Goal: Browse casually

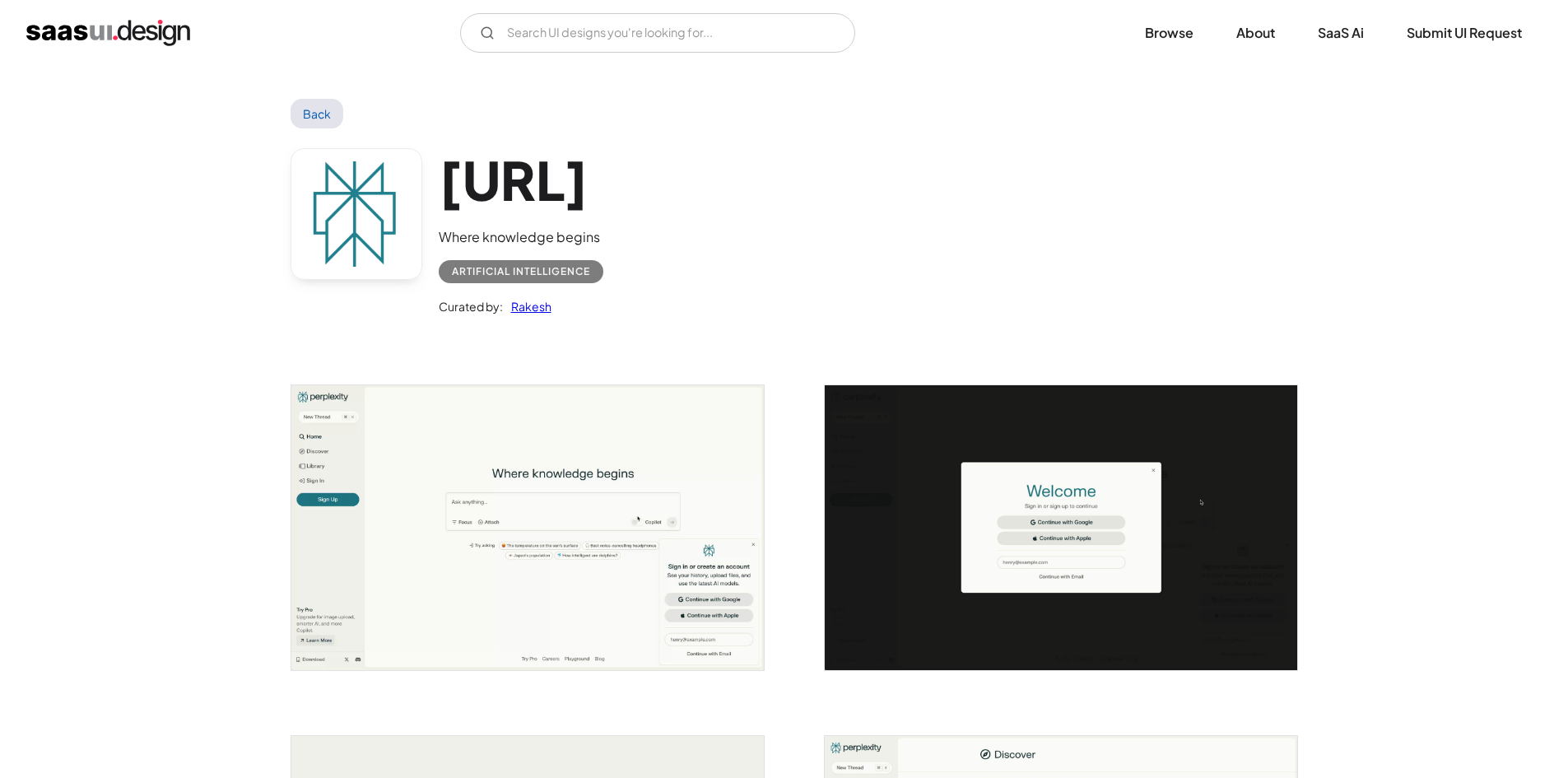
click at [666, 471] on img "open lightbox" at bounding box center [527, 527] width 473 height 284
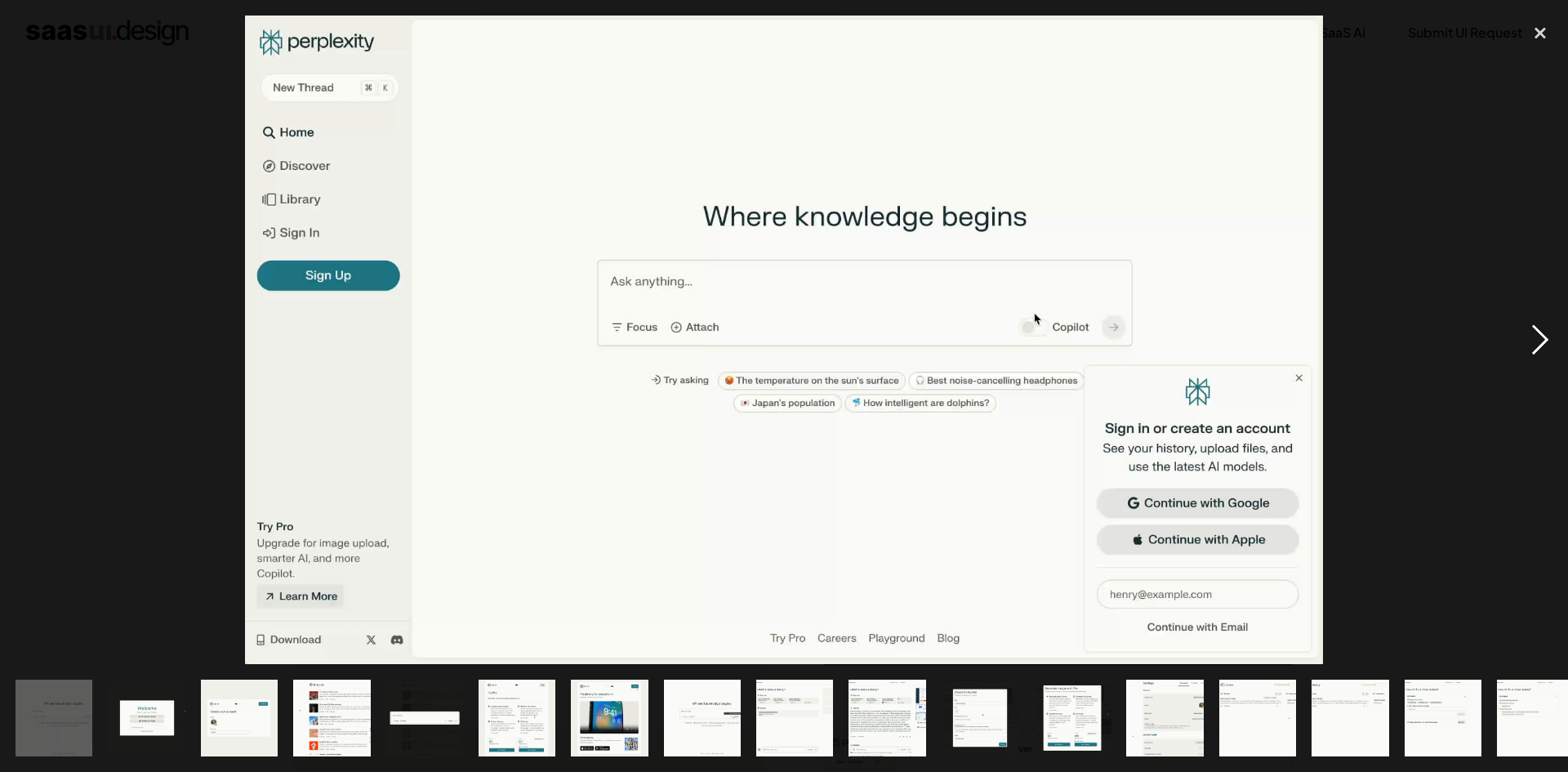
click at [1525, 338] on div "next image" at bounding box center [1541, 340] width 56 height 649
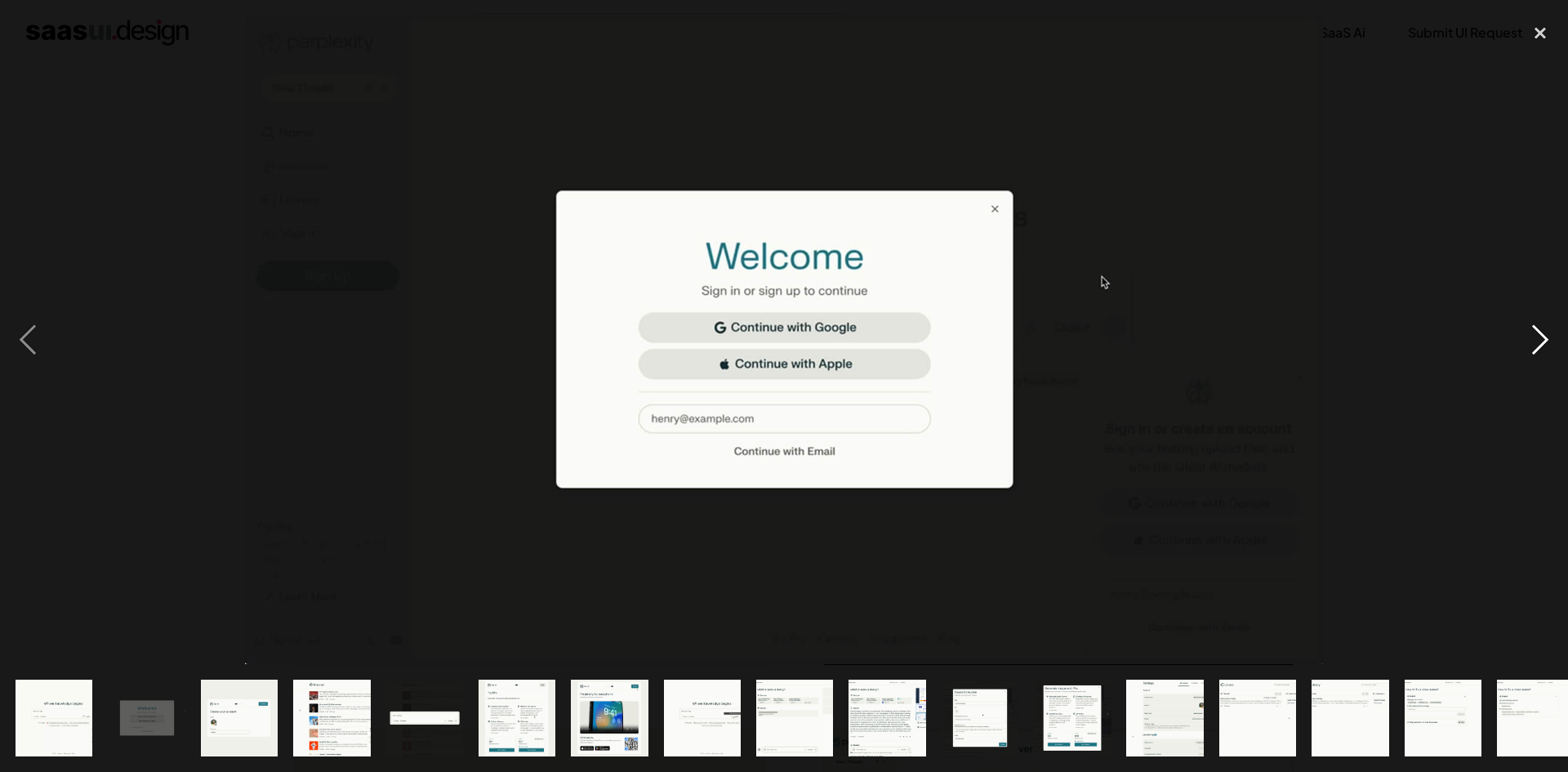
click at [1541, 340] on div "next image" at bounding box center [1541, 340] width 56 height 649
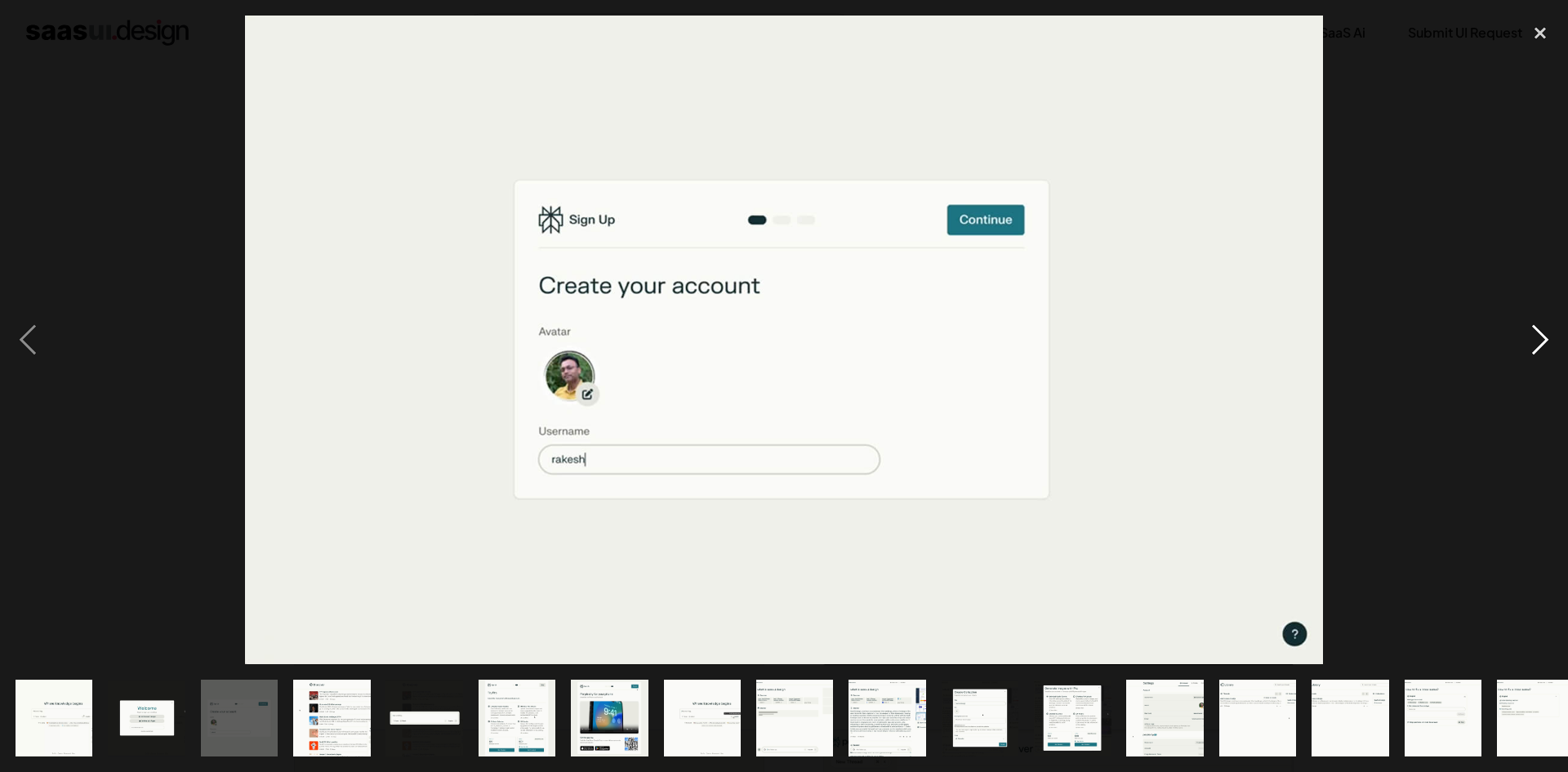
click at [1544, 338] on div "next image" at bounding box center [1541, 340] width 56 height 649
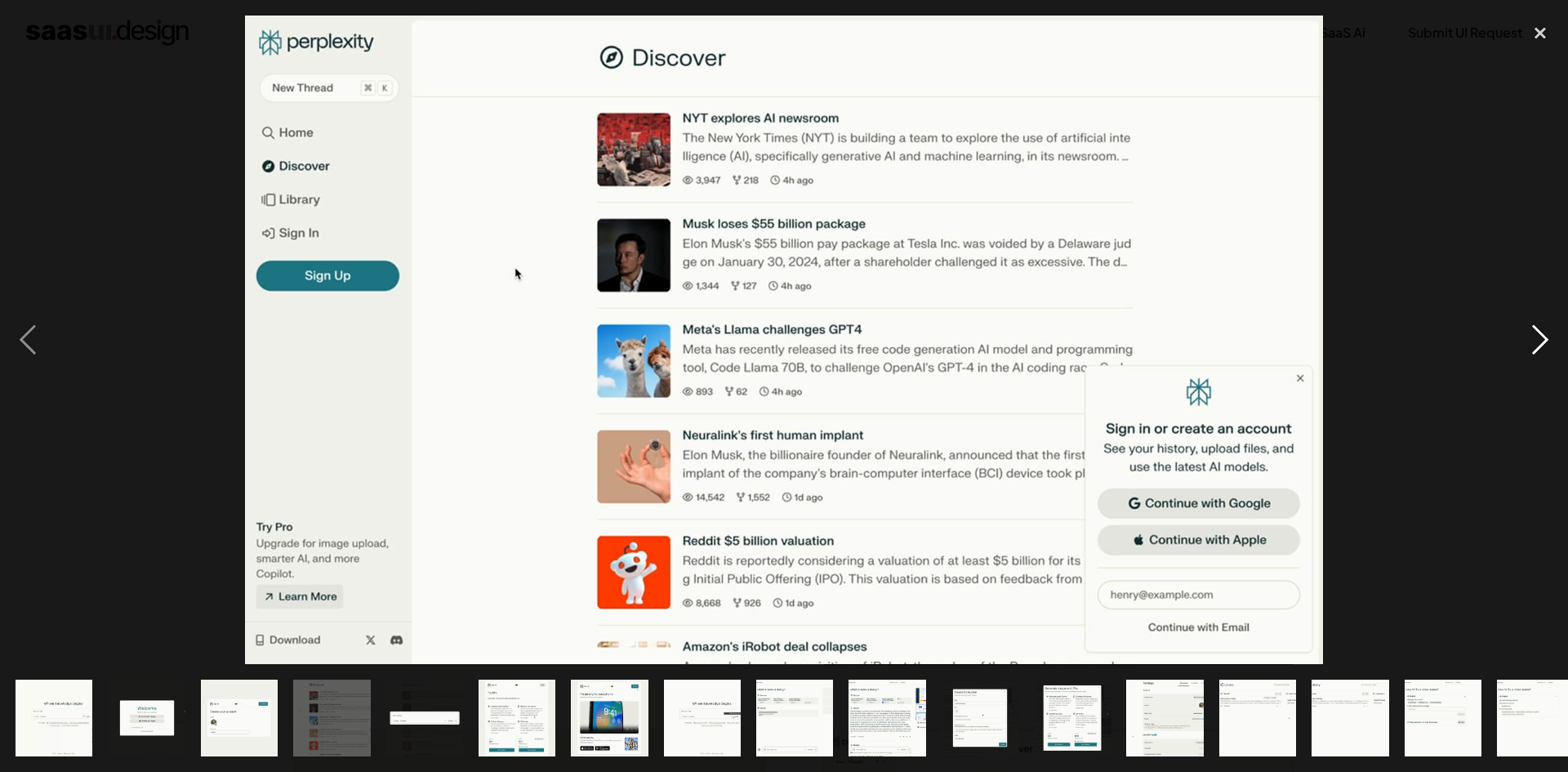
click at [1544, 338] on div "next image" at bounding box center [1541, 340] width 56 height 649
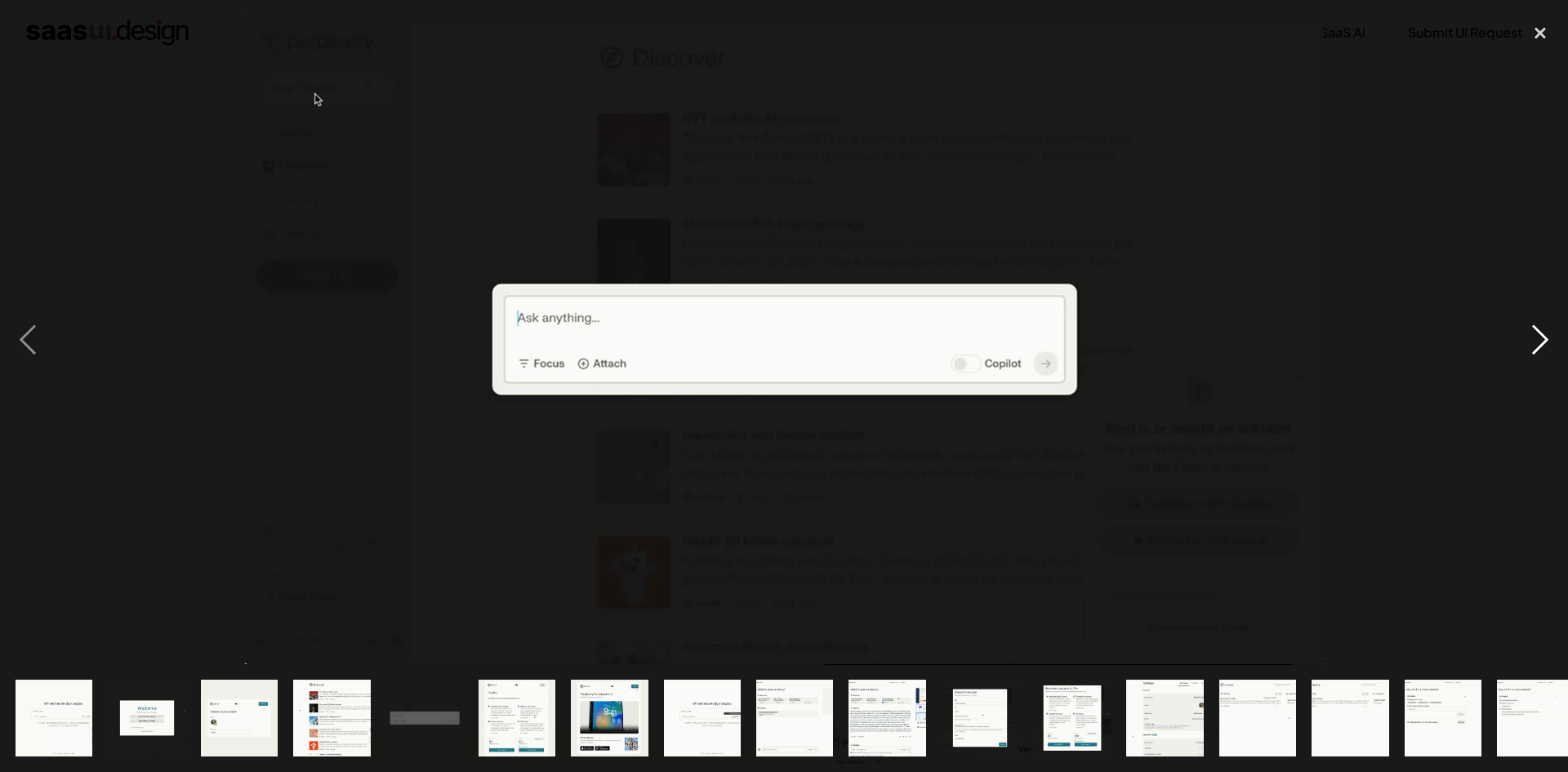
click at [1545, 338] on div "next image" at bounding box center [1541, 340] width 56 height 649
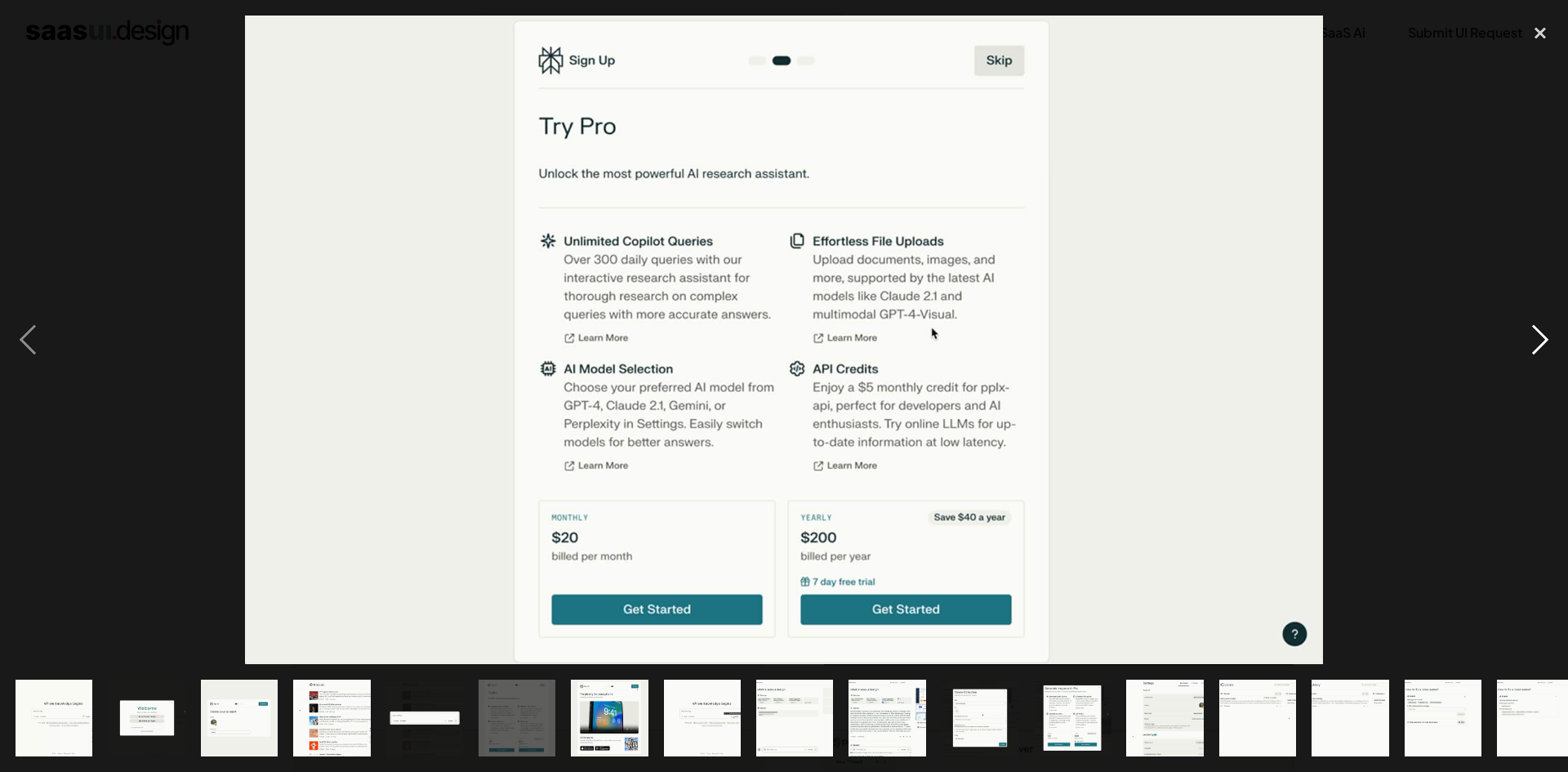
click at [1545, 335] on div "next image" at bounding box center [1541, 340] width 56 height 649
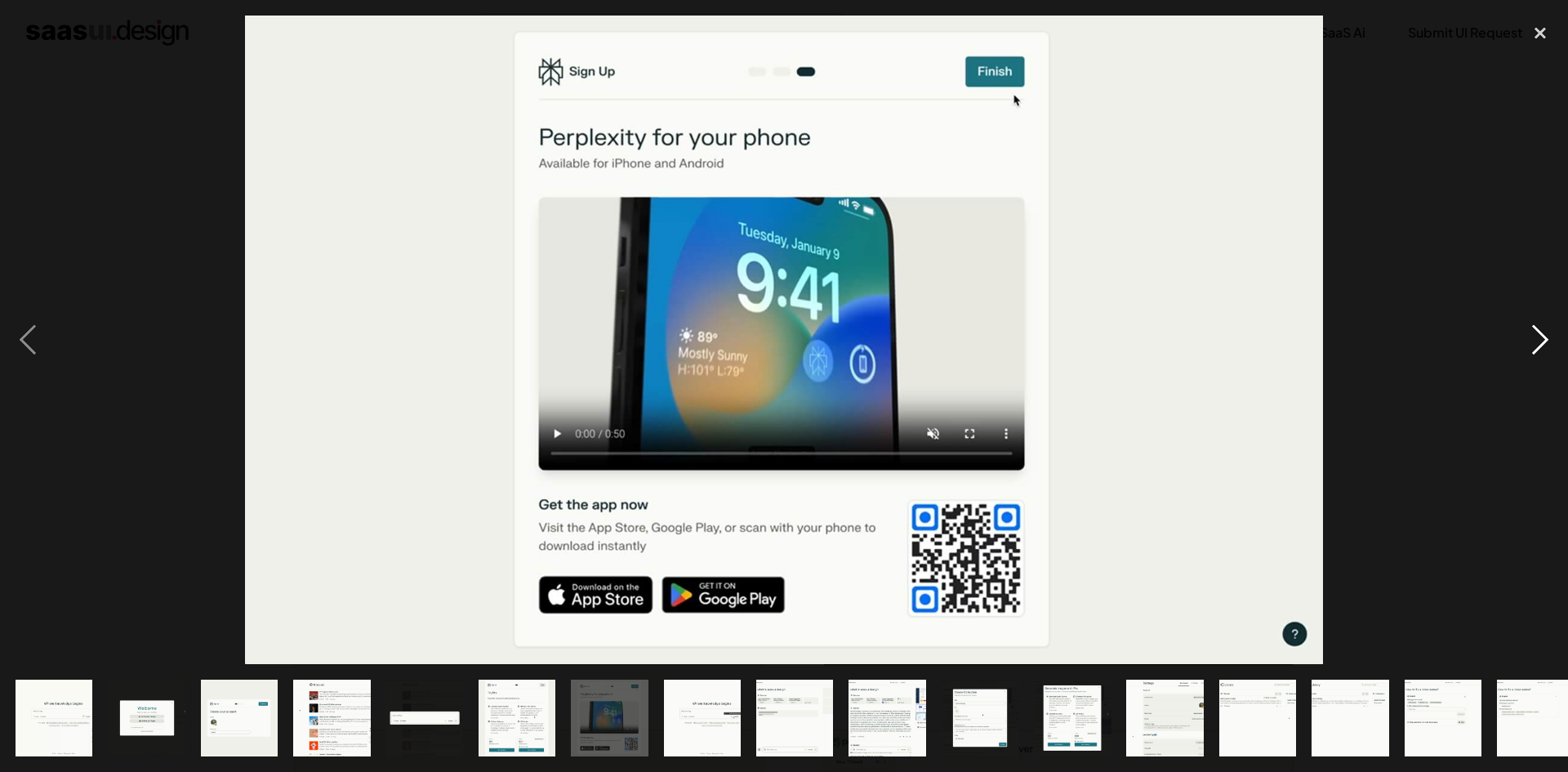
click at [1545, 333] on div "next image" at bounding box center [1541, 340] width 56 height 649
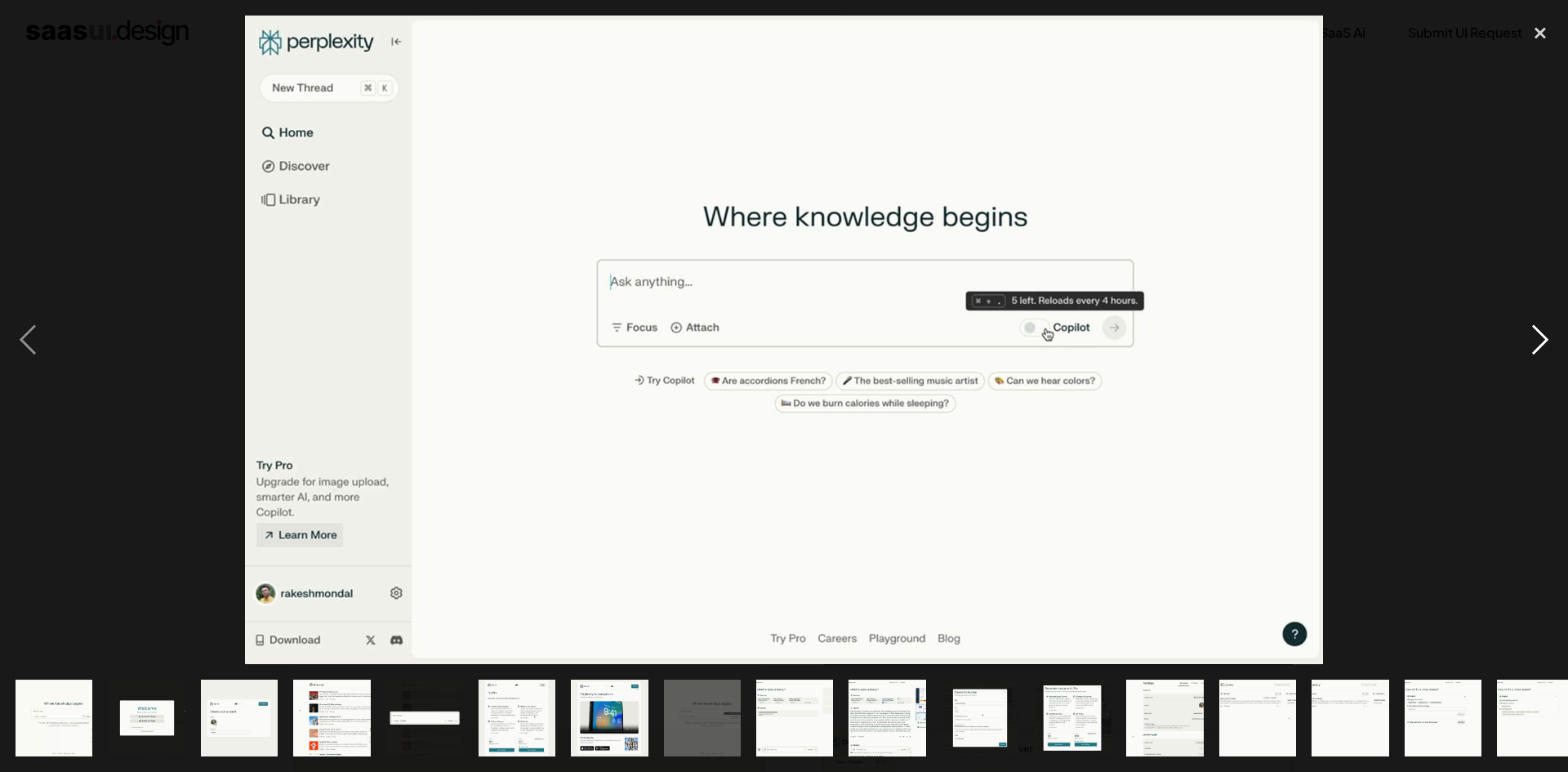
click at [1545, 332] on div "next image" at bounding box center [1541, 340] width 56 height 649
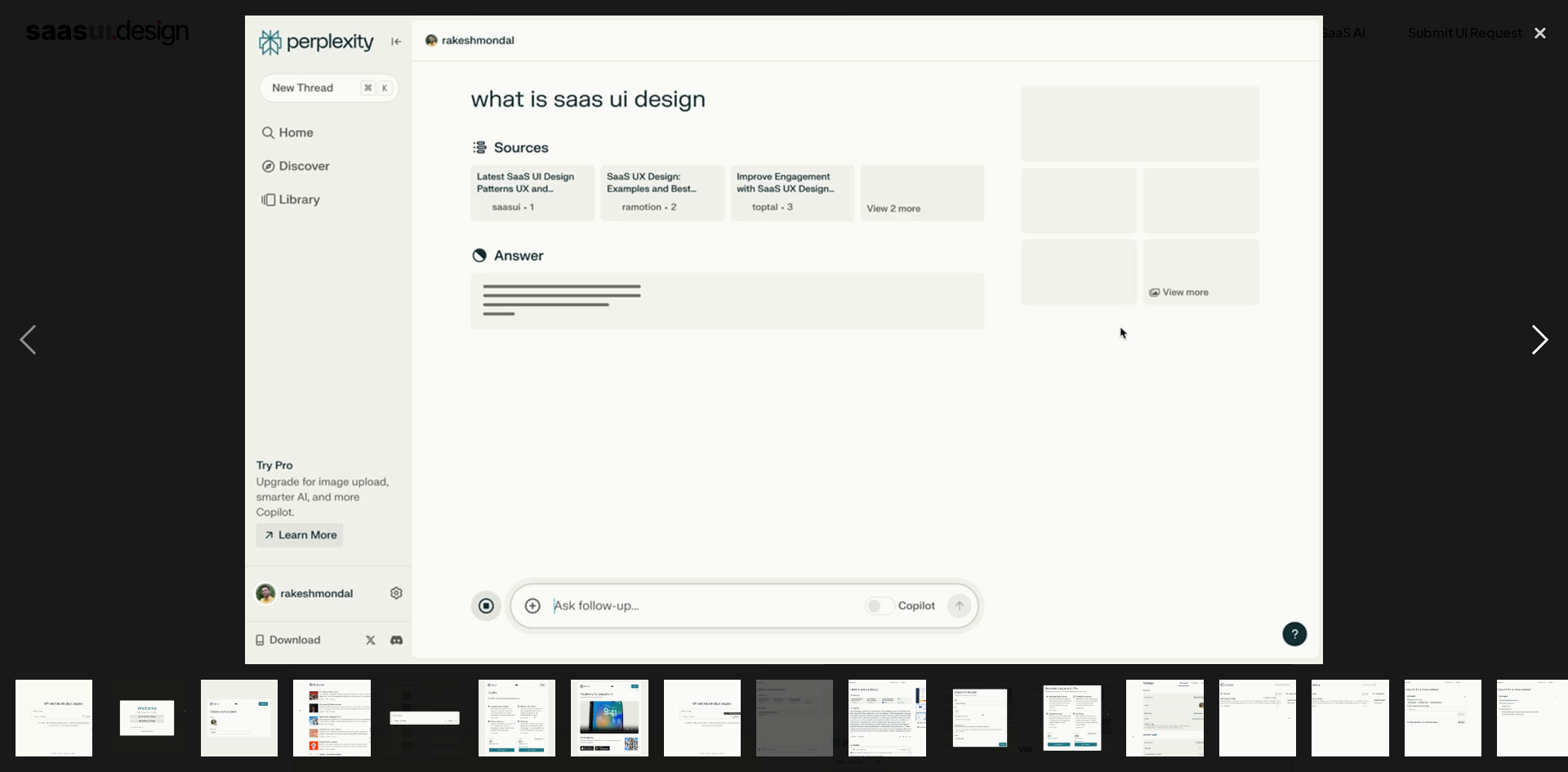
click at [1544, 328] on div "next image" at bounding box center [1541, 340] width 56 height 649
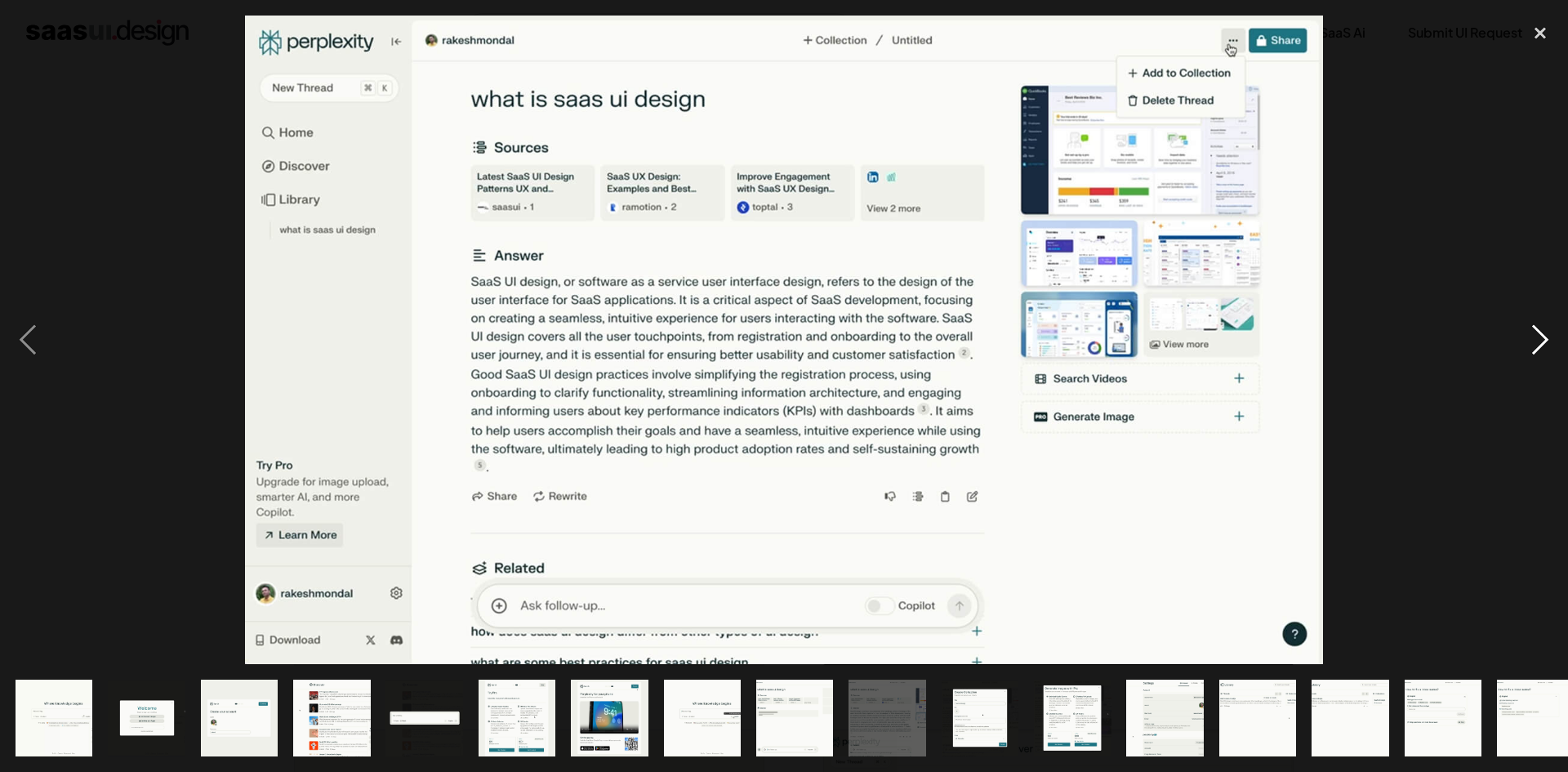
click at [1544, 328] on div "next image" at bounding box center [1541, 340] width 56 height 649
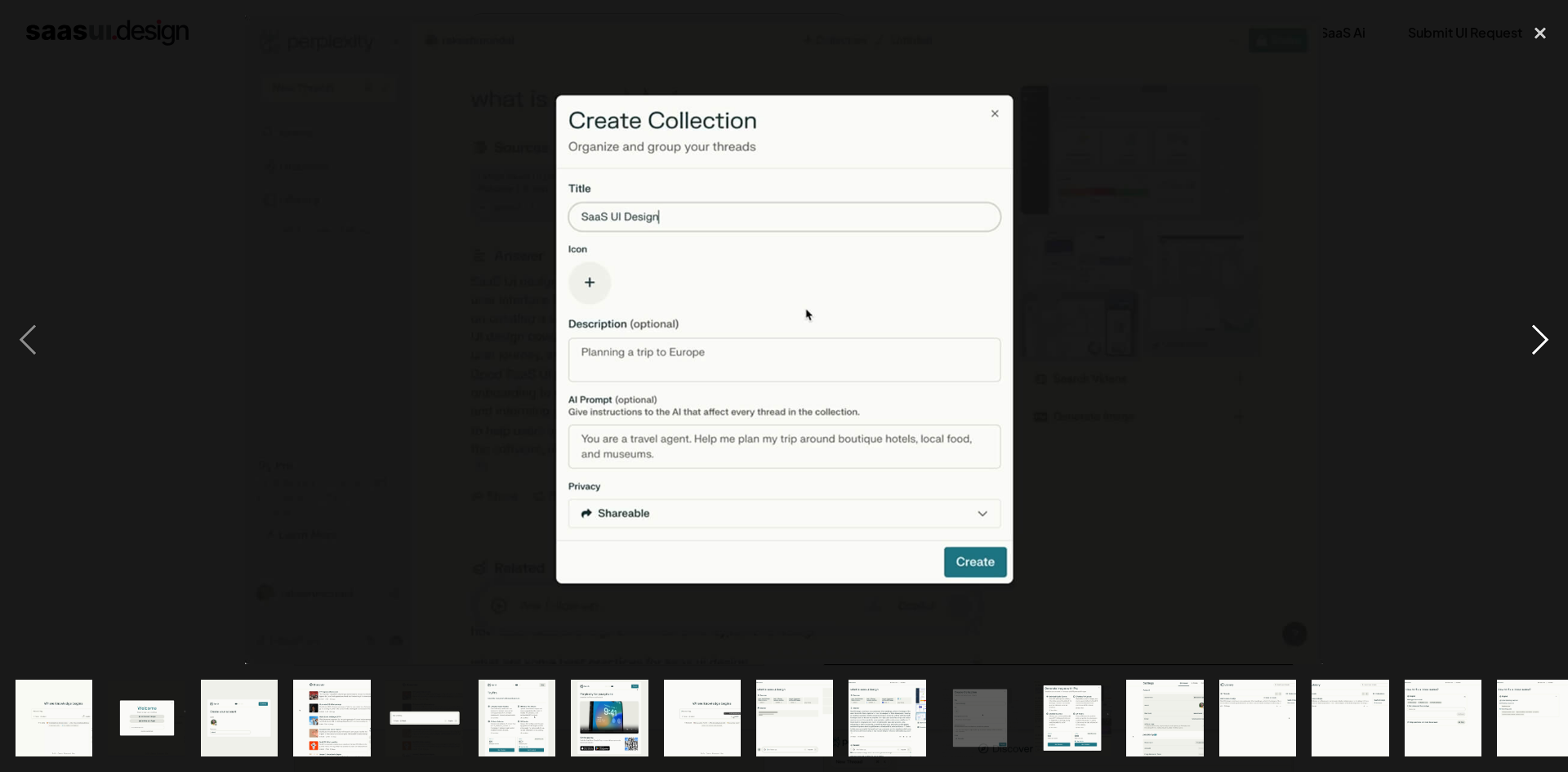
click at [1544, 328] on div "next image" at bounding box center [1541, 340] width 56 height 649
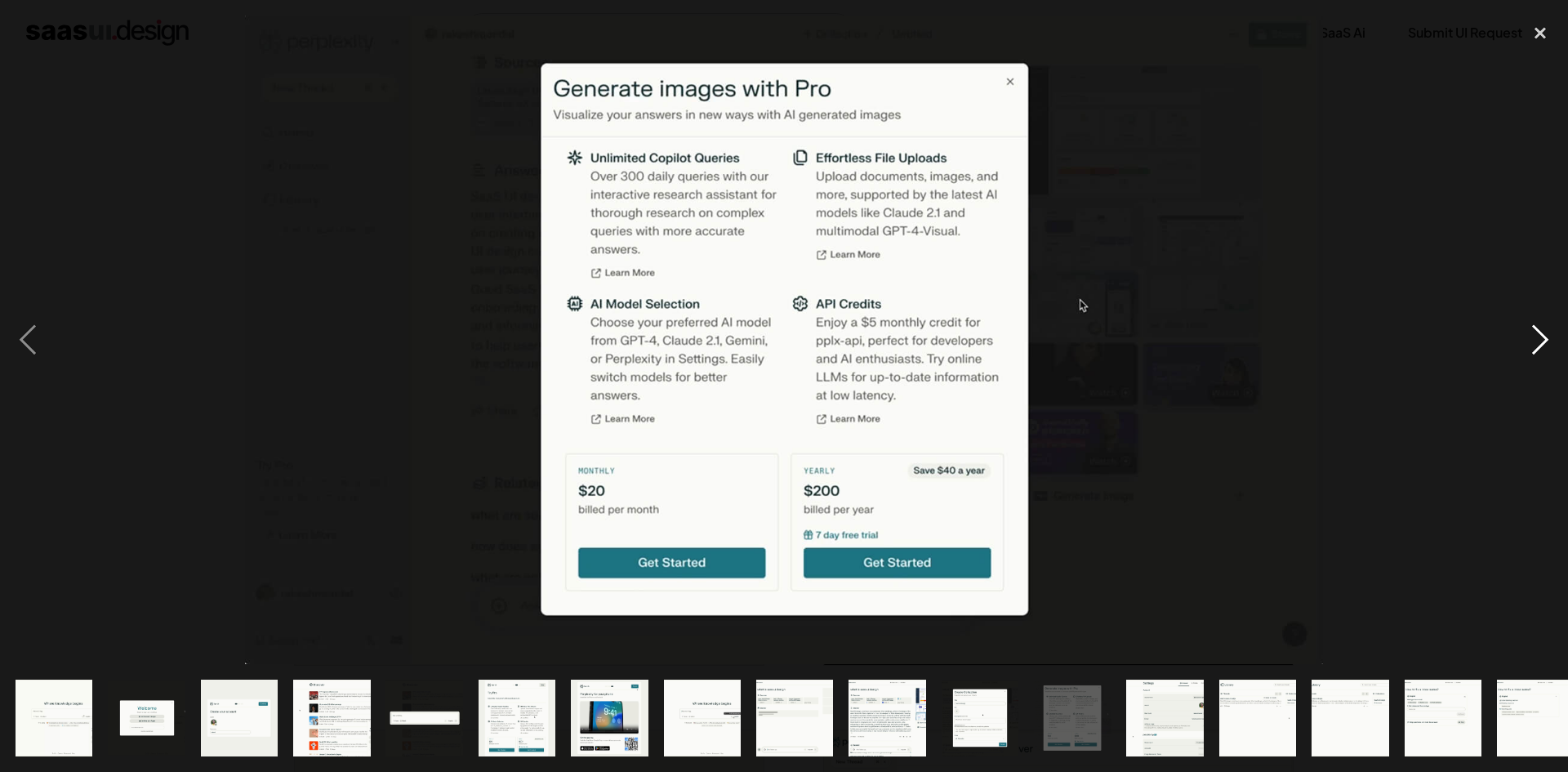
click at [1544, 328] on div "next image" at bounding box center [1541, 340] width 56 height 649
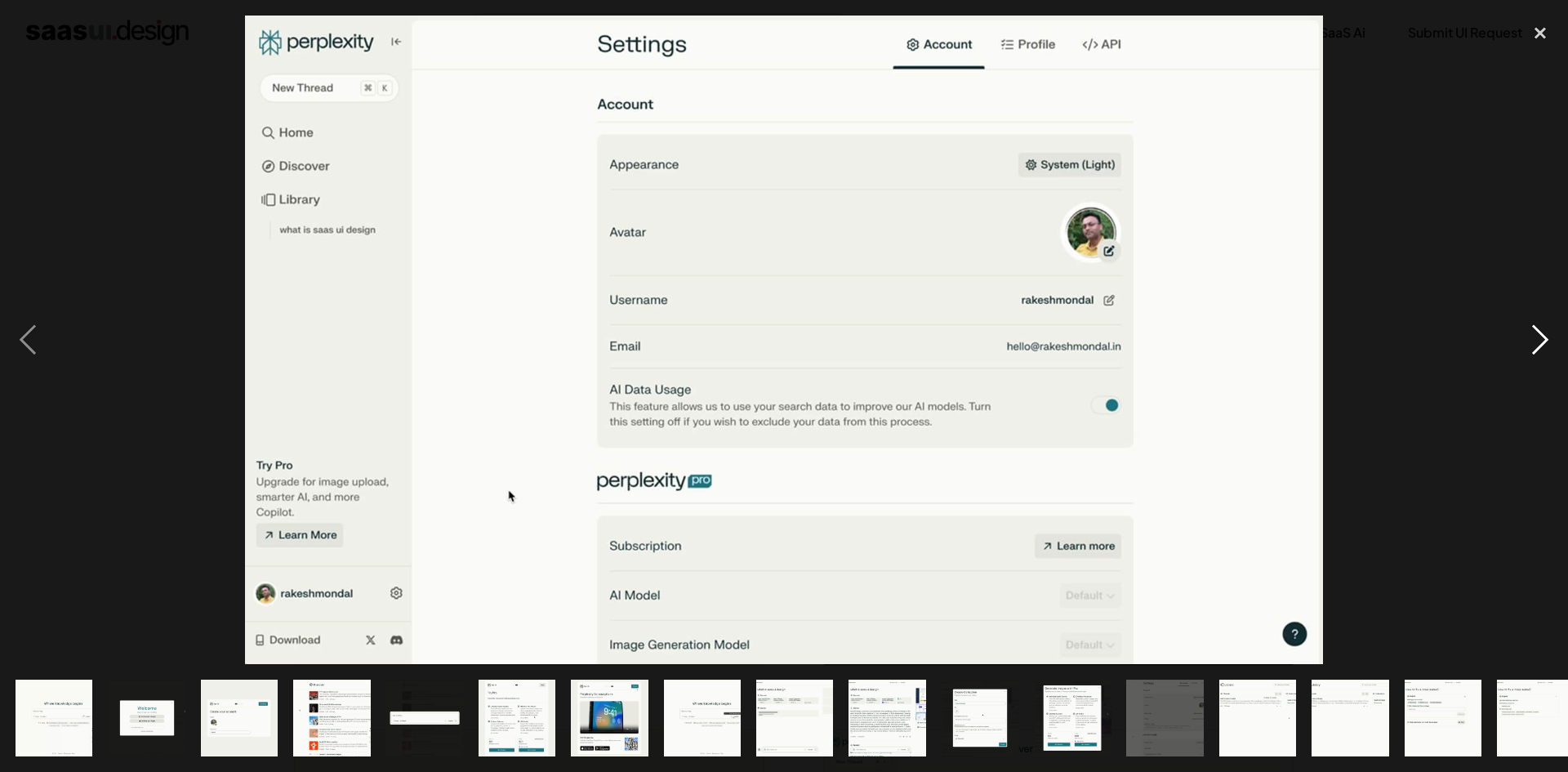
click at [1544, 328] on div "next image" at bounding box center [1541, 340] width 56 height 649
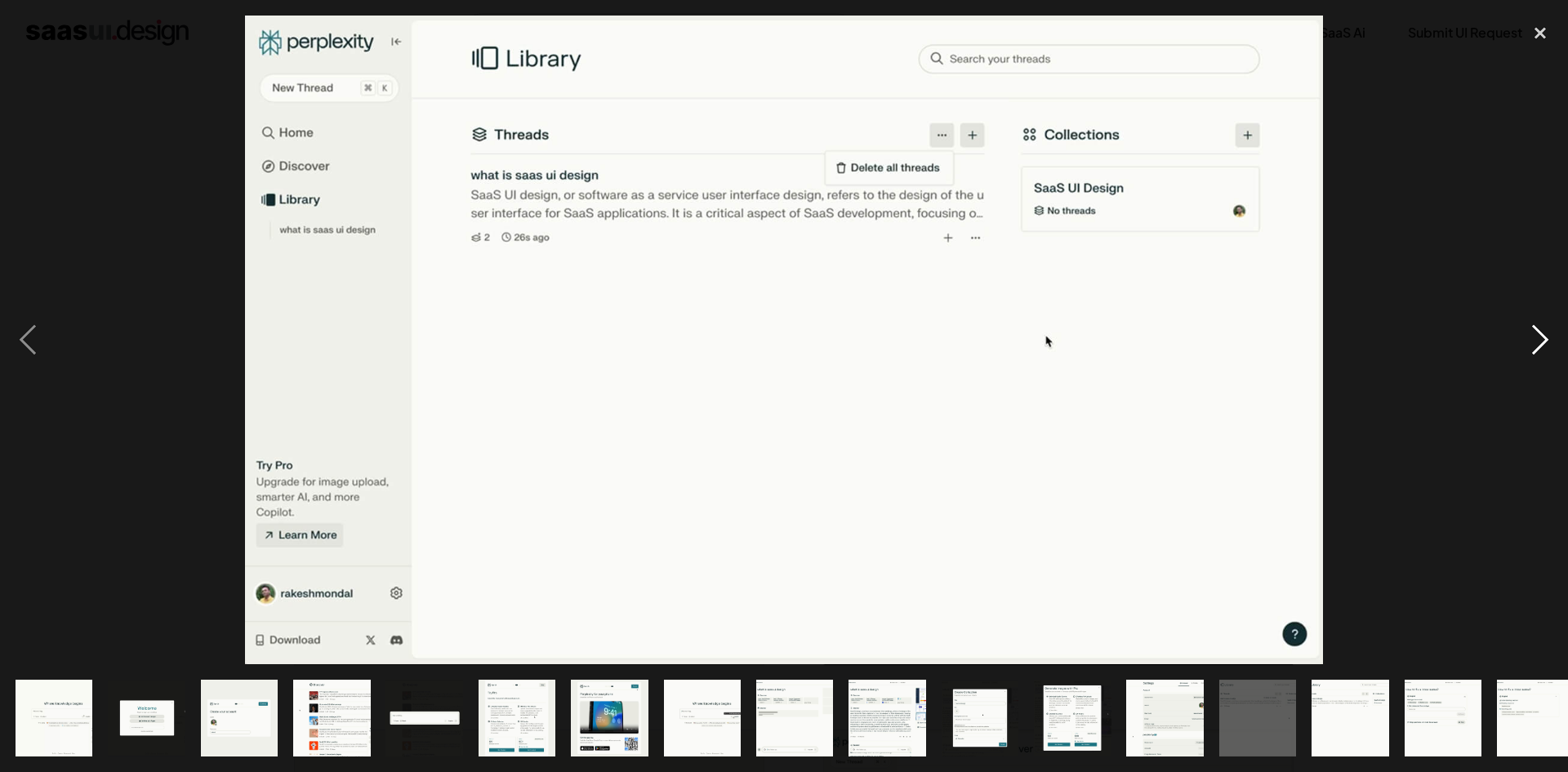
click at [1542, 325] on div "next image" at bounding box center [1541, 340] width 56 height 649
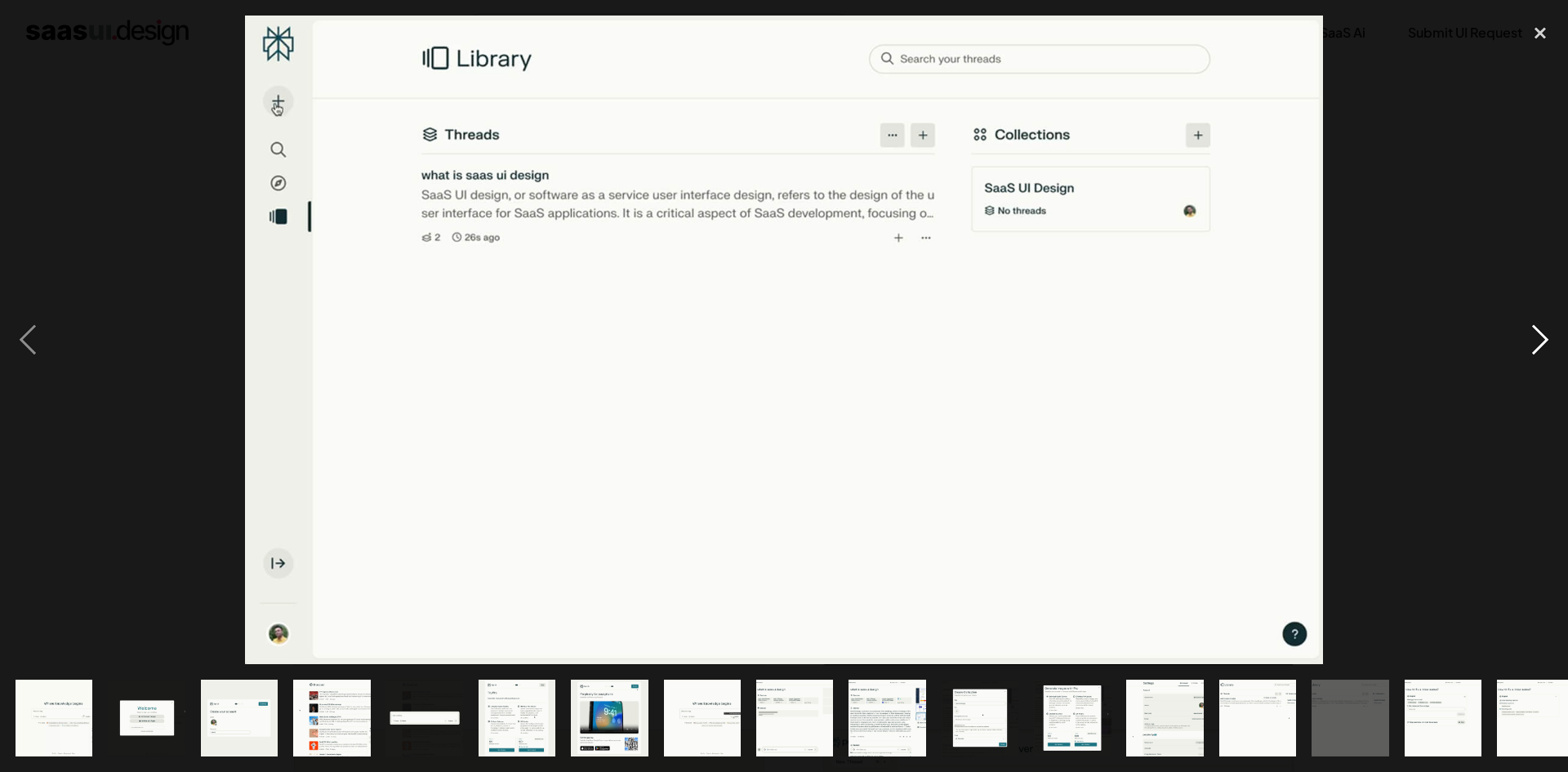
click at [1542, 324] on div "next image" at bounding box center [1541, 340] width 56 height 649
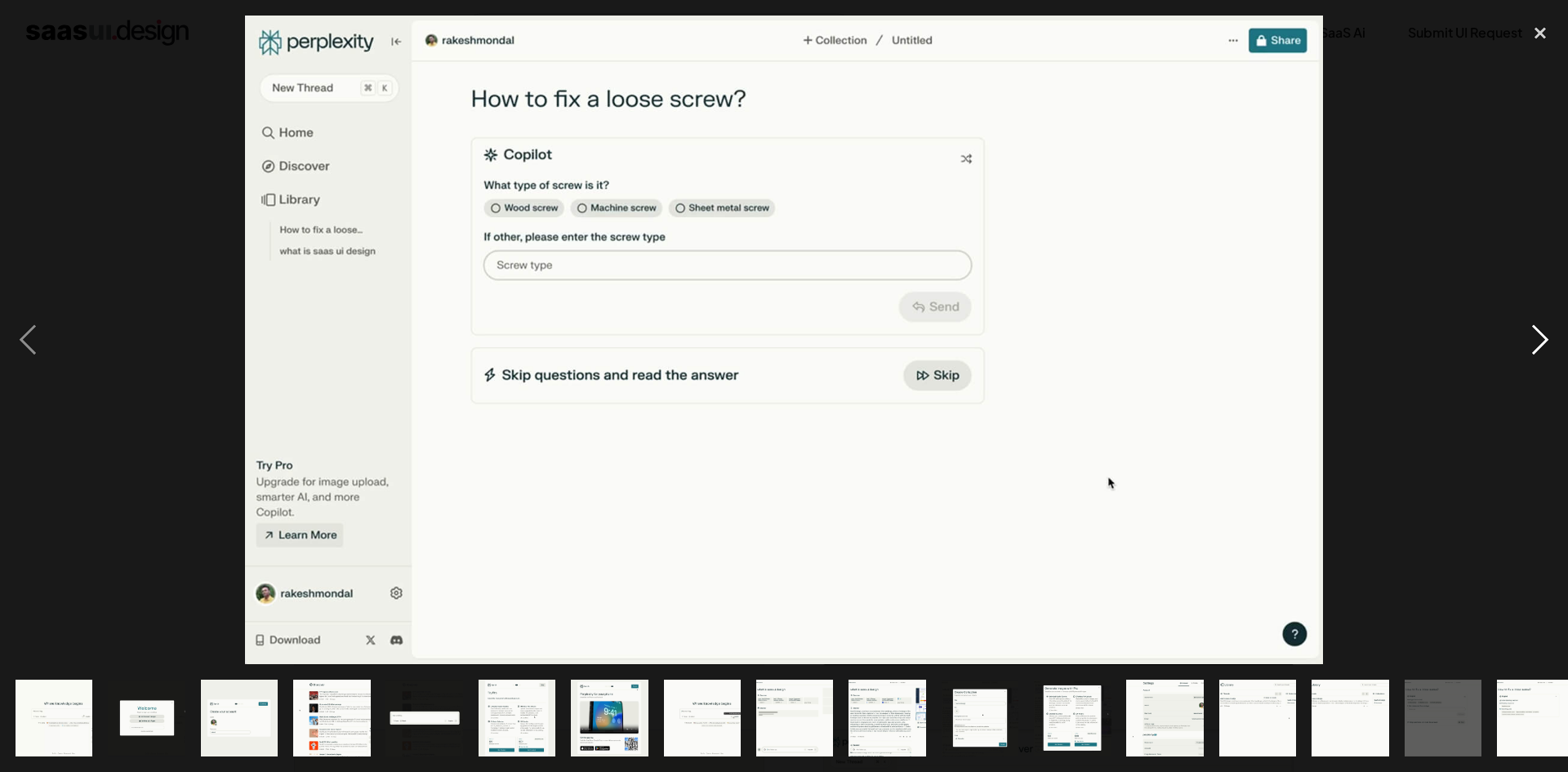
click at [1542, 324] on div "next image" at bounding box center [1541, 340] width 56 height 649
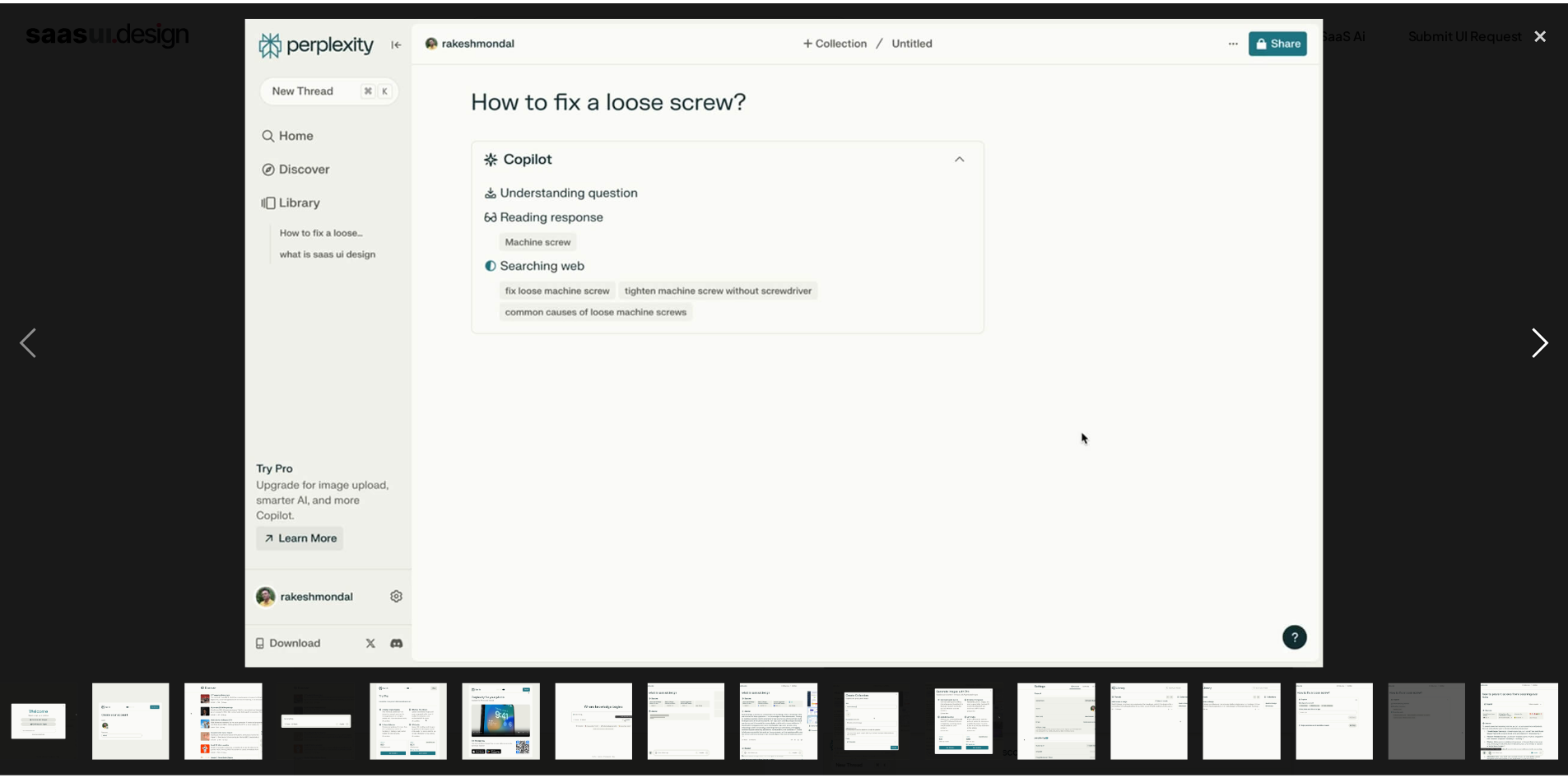
scroll to position [0, 115]
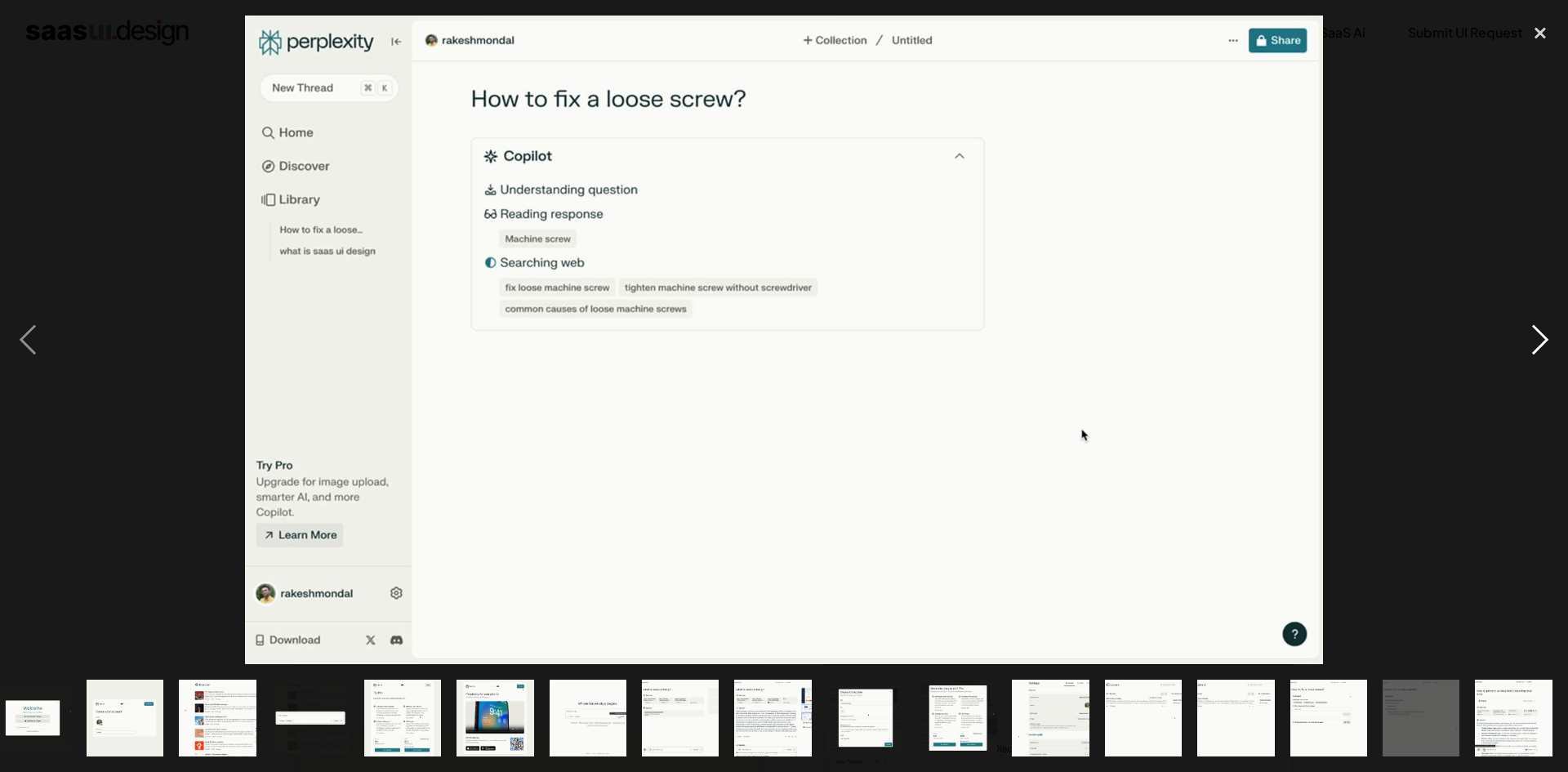
click at [1542, 324] on div "next image" at bounding box center [1541, 340] width 56 height 649
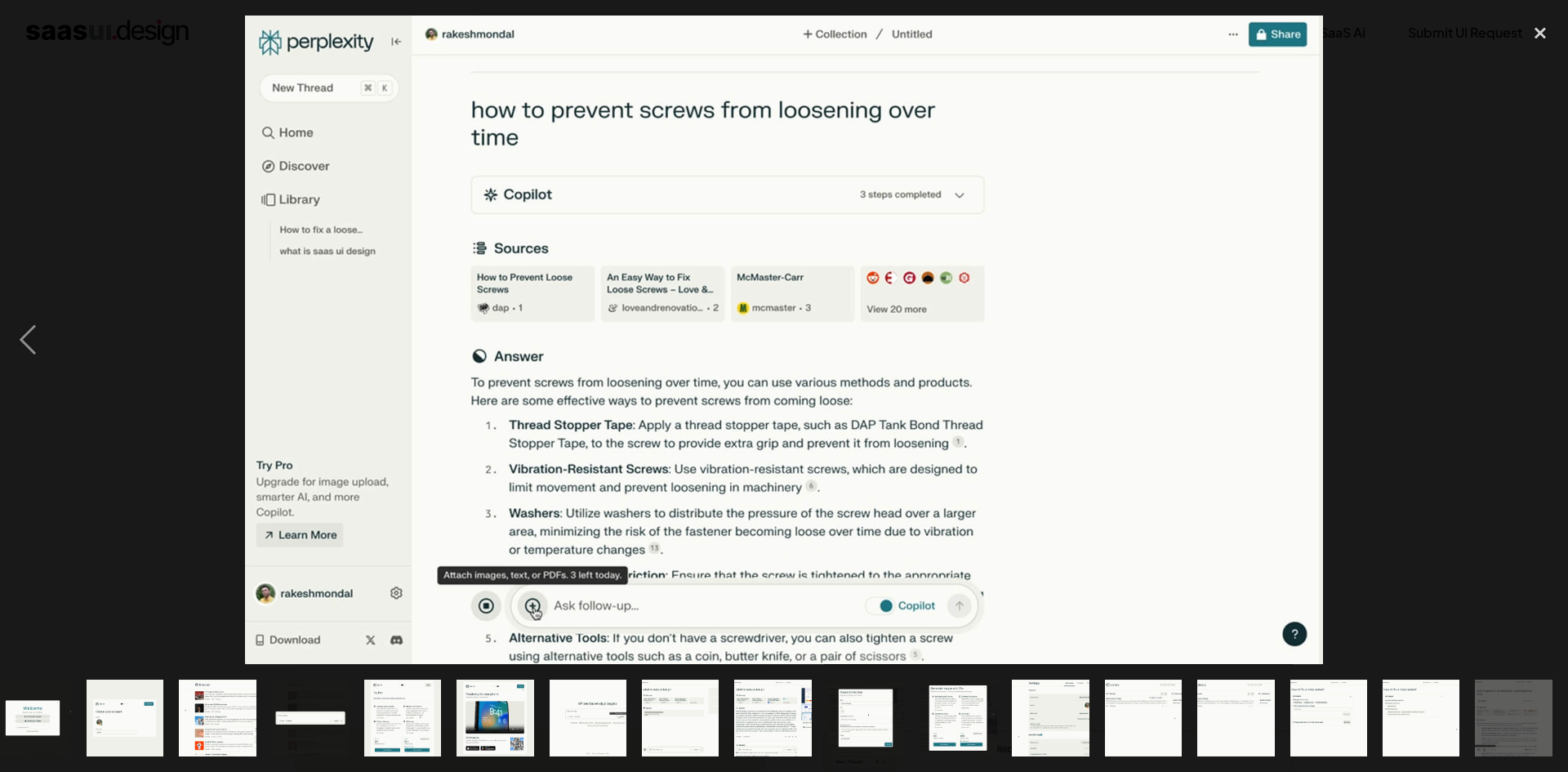
click at [1540, 323] on div "next image" at bounding box center [1541, 340] width 56 height 649
click at [1530, 41] on div "close lightbox" at bounding box center [1541, 33] width 56 height 36
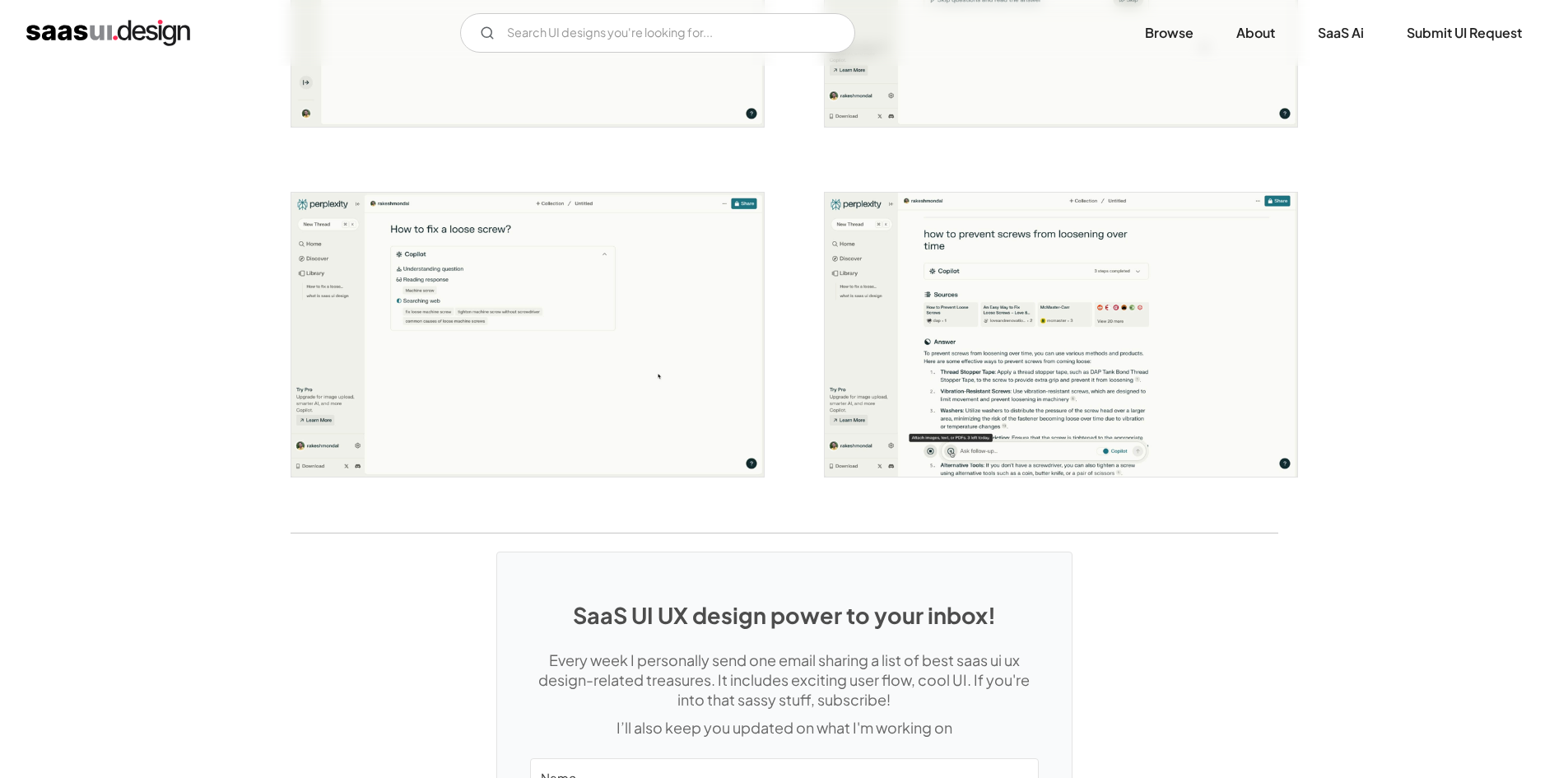
scroll to position [3290, 0]
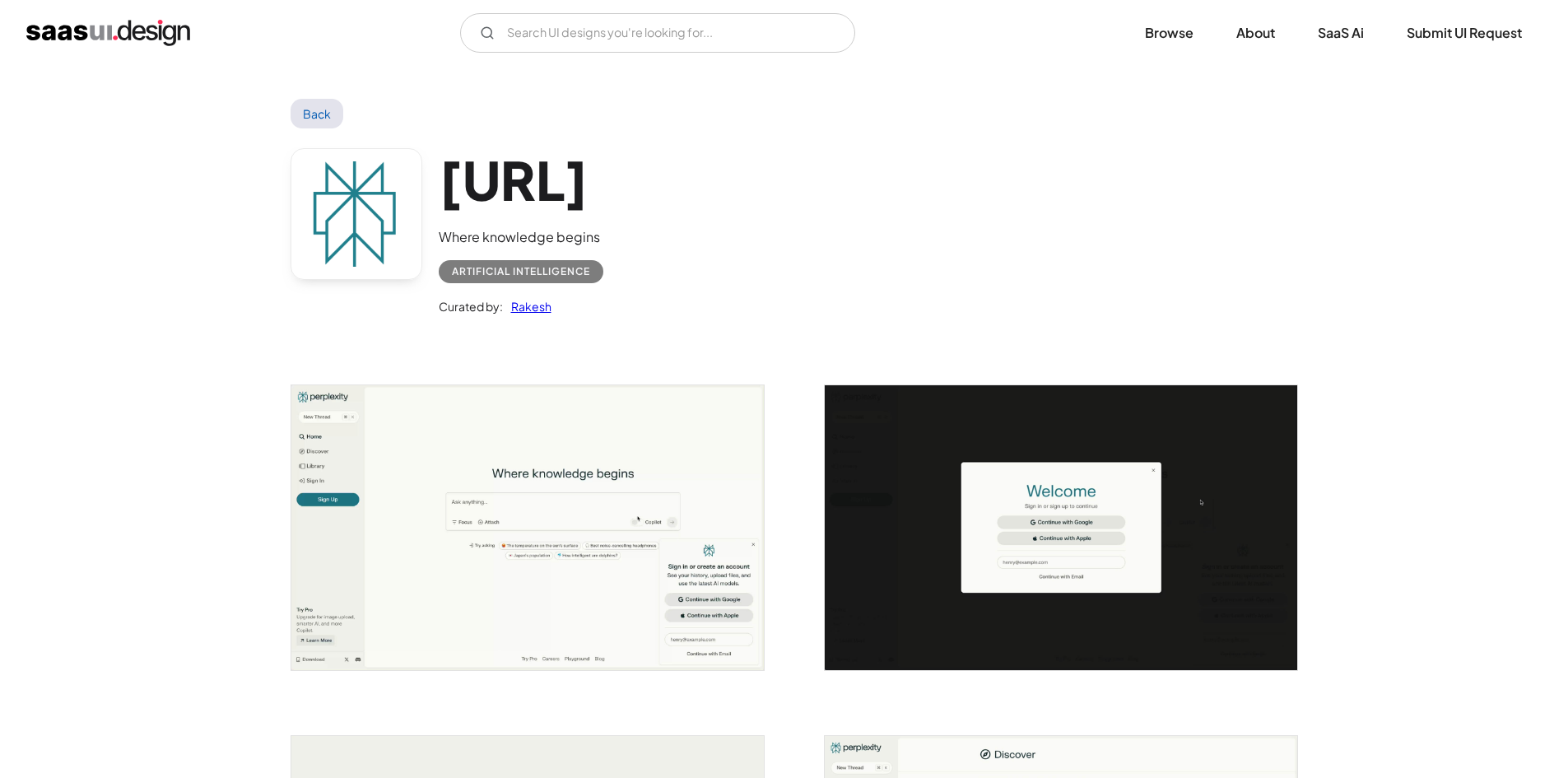
drag, startPoint x: 908, startPoint y: 301, endPoint x: 870, endPoint y: 267, distance: 51.0
